Goal: Transaction & Acquisition: Subscribe to service/newsletter

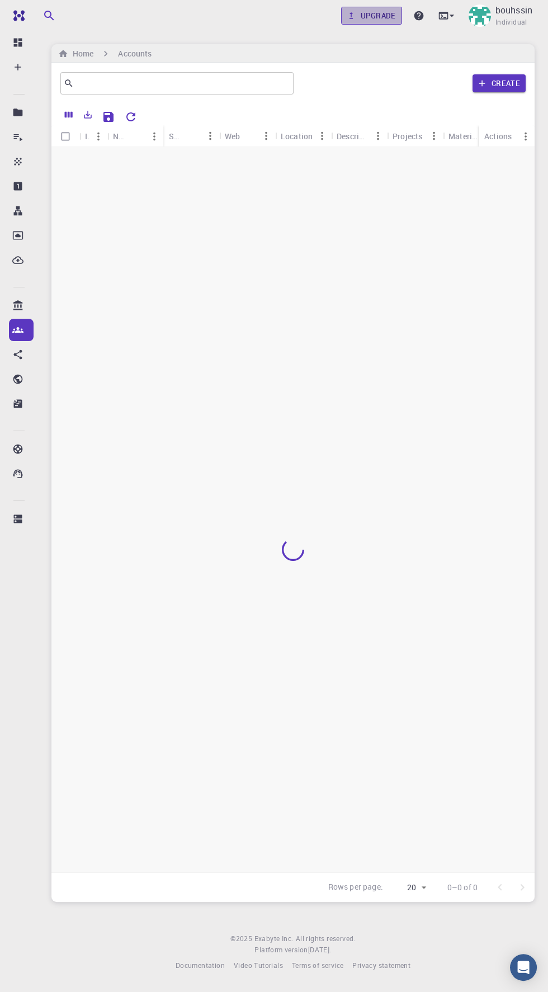
click at [389, 7] on link "Upgrade" at bounding box center [371, 16] width 61 height 18
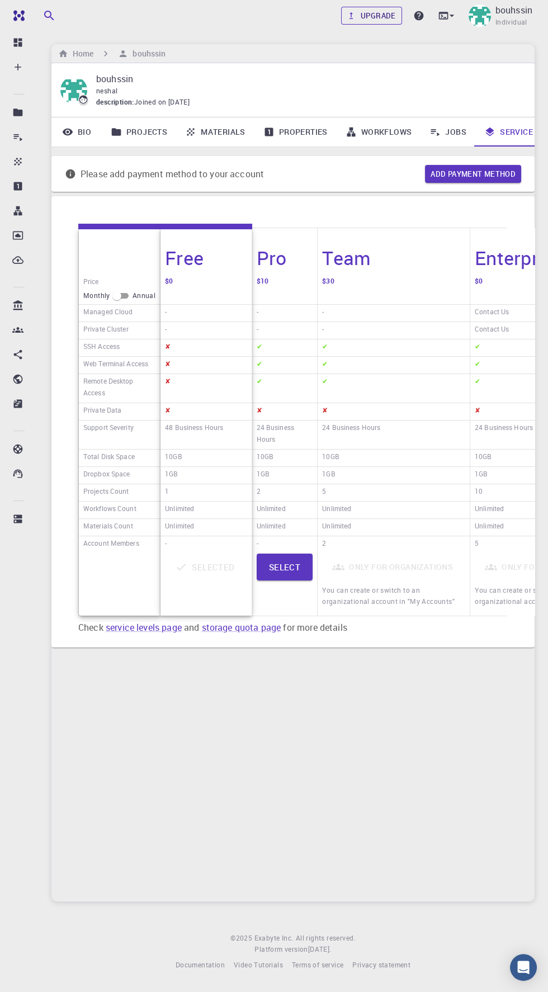
scroll to position [0, 37]
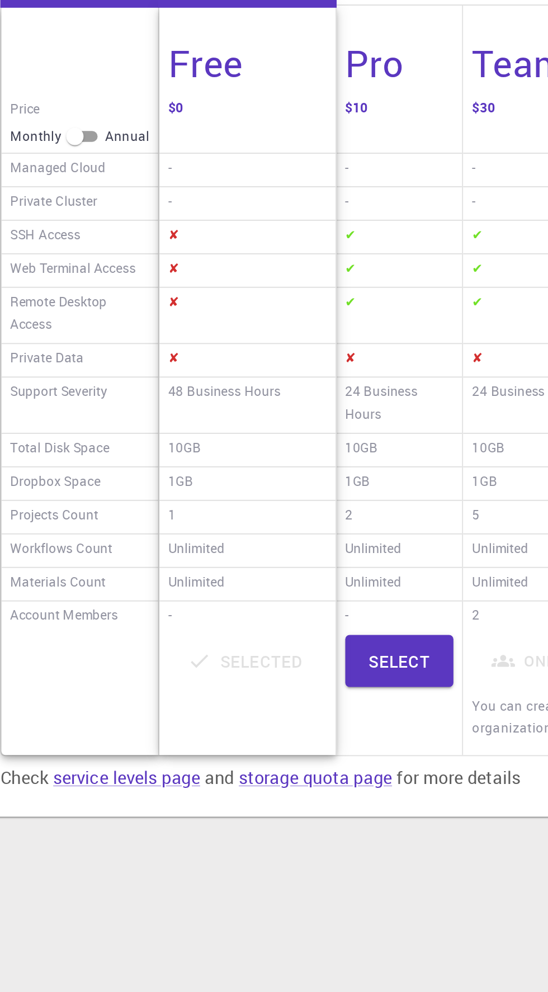
click at [209, 586] on div "Selected" at bounding box center [206, 584] width 82 height 61
click at [215, 572] on div "Selected" at bounding box center [206, 584] width 82 height 61
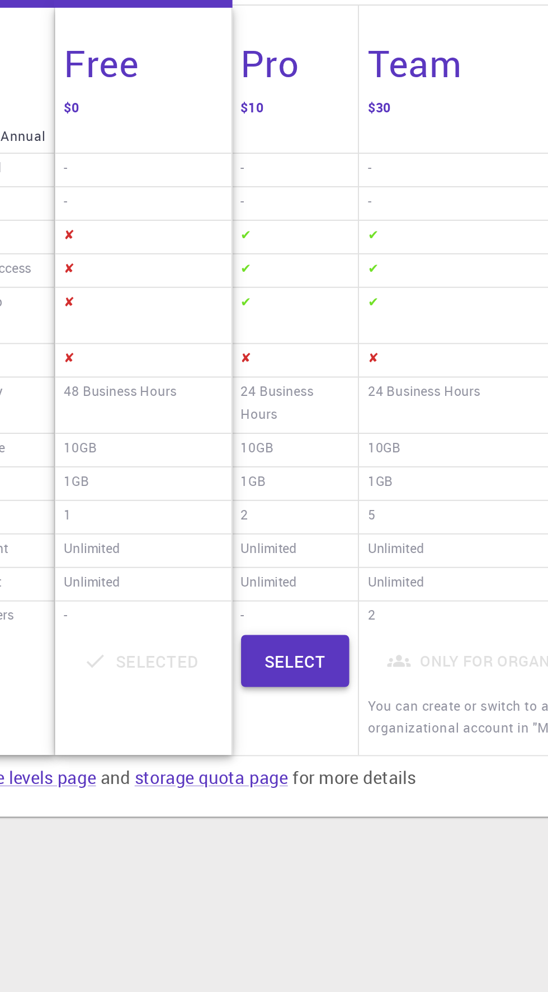
click at [294, 566] on button "Select" at bounding box center [285, 567] width 56 height 27
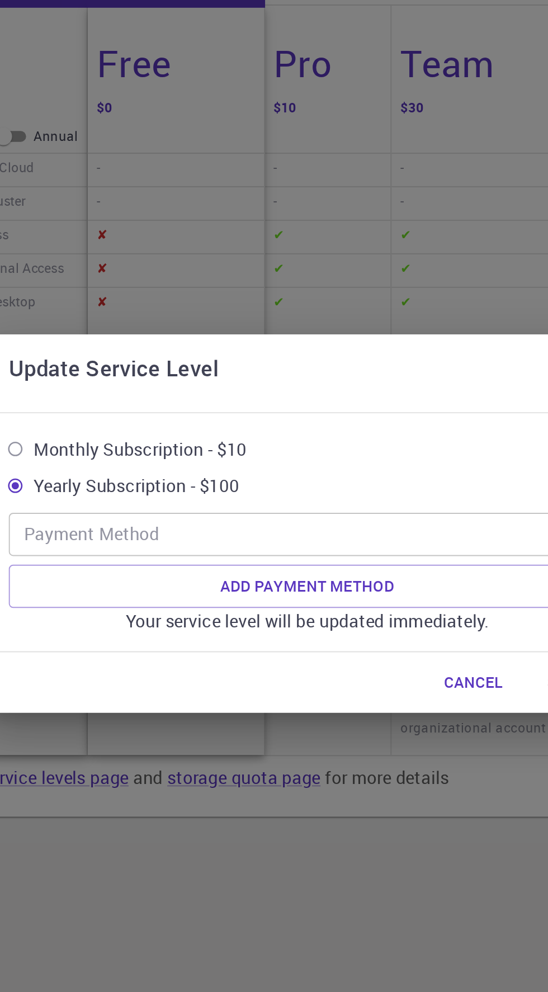
click at [350, 504] on body "Free Dashboard Create New Job New Material Create Material Upload File Import f…" at bounding box center [274, 496] width 548 height 992
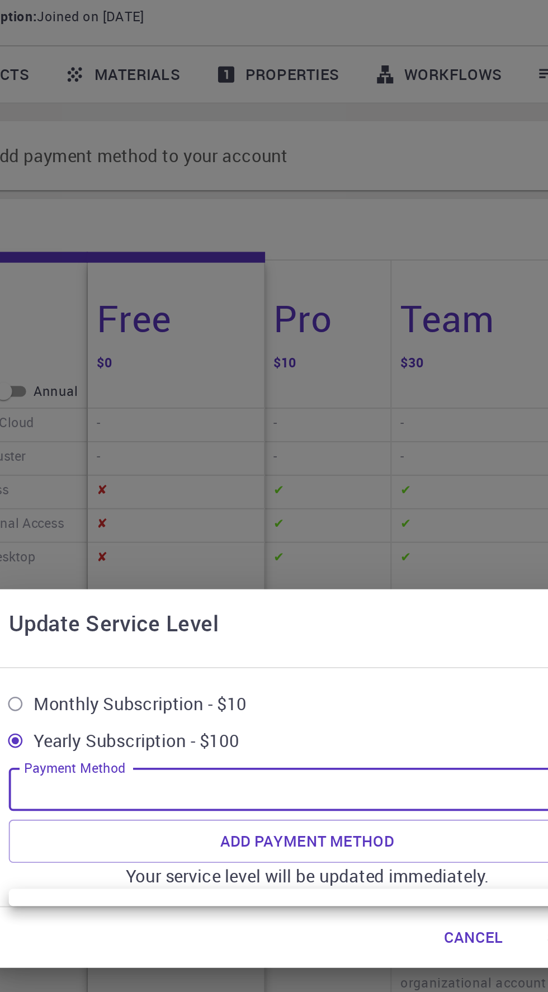
click at [369, 360] on div at bounding box center [274, 496] width 548 height 992
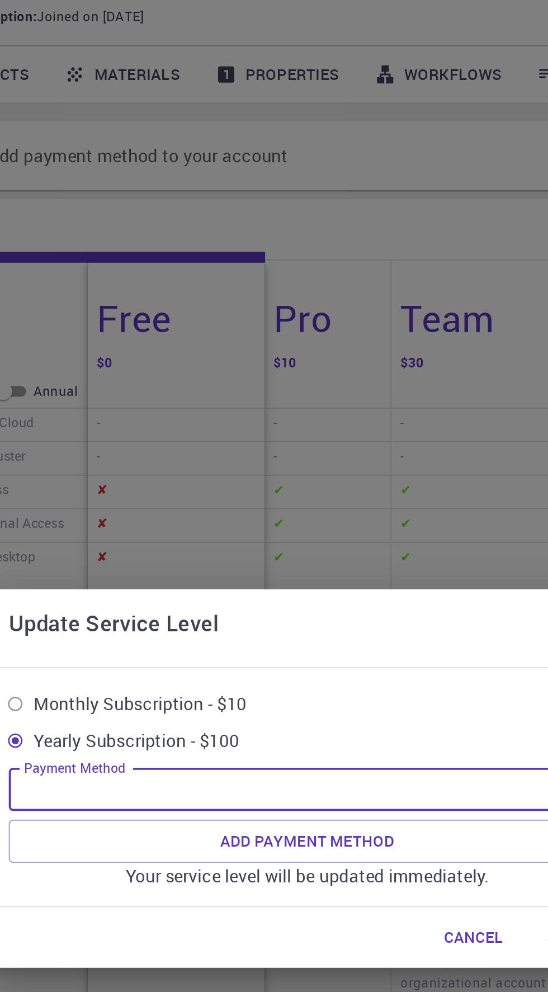
click at [342, 371] on div "Update Service Level Monthly Subscription - $10 Yearly Subscription - $100 Paym…" at bounding box center [274, 496] width 548 height 992
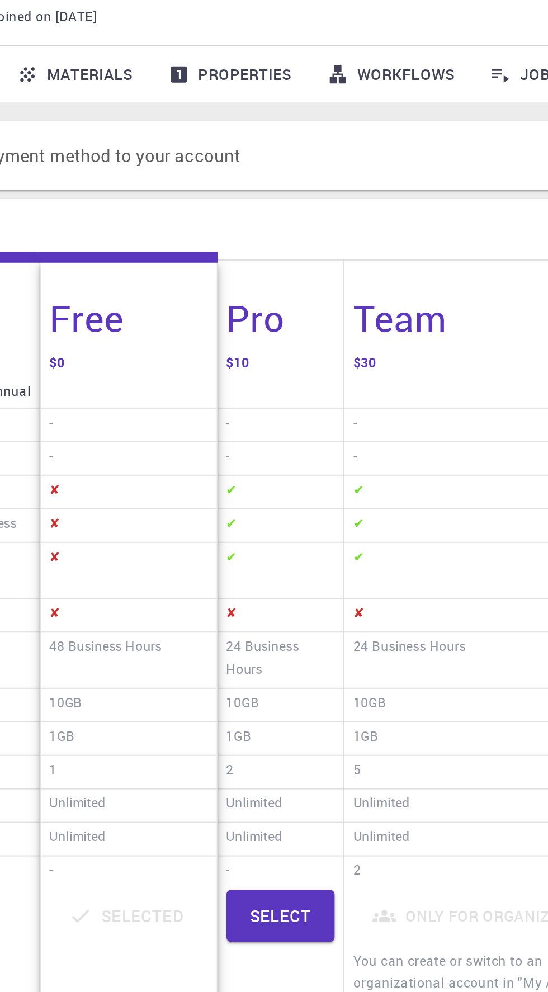
click at [295, 468] on div "1GB" at bounding box center [284, 475] width 65 height 17
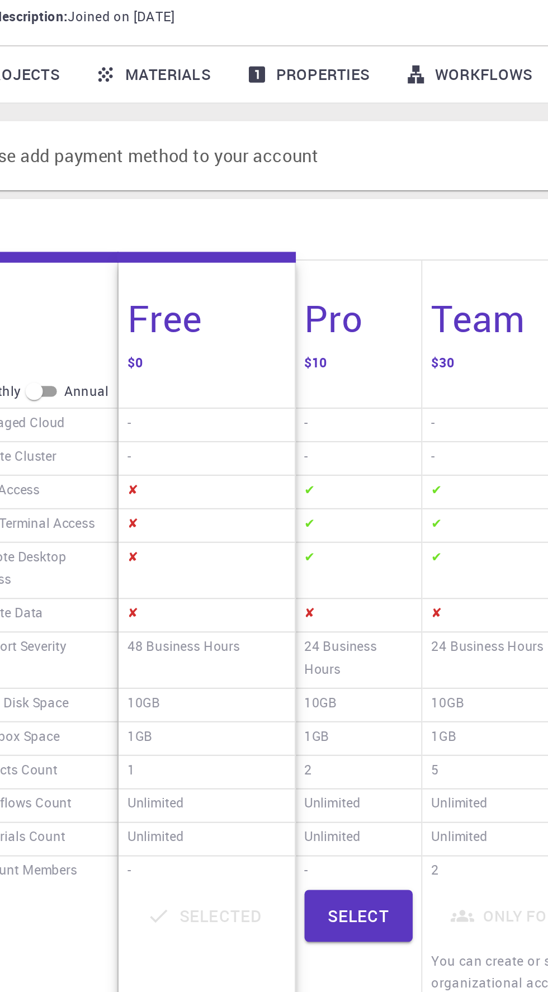
click at [228, 495] on div "1" at bounding box center [206, 492] width 91 height 17
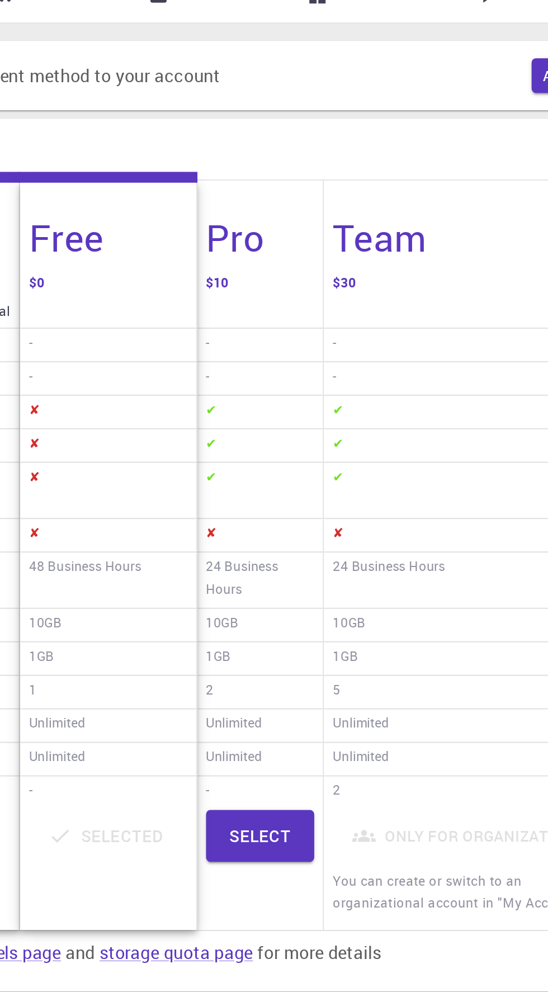
scroll to position [0, 0]
